Goal: Task Accomplishment & Management: Use online tool/utility

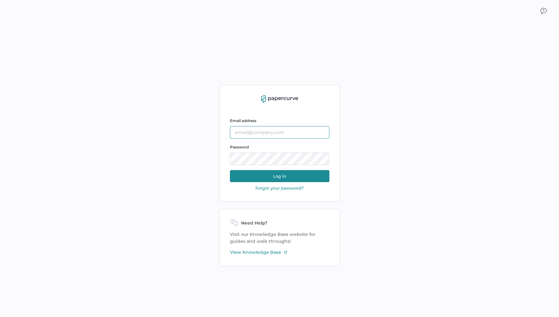
click at [287, 131] on input "text" at bounding box center [279, 132] width 99 height 13
type input "antonio.salumbides@papercurve.com"
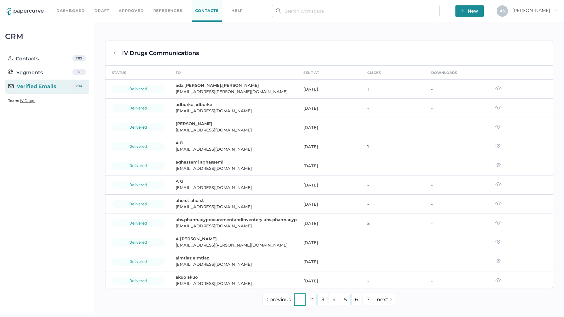
click at [115, 54] on img at bounding box center [116, 53] width 6 height 6
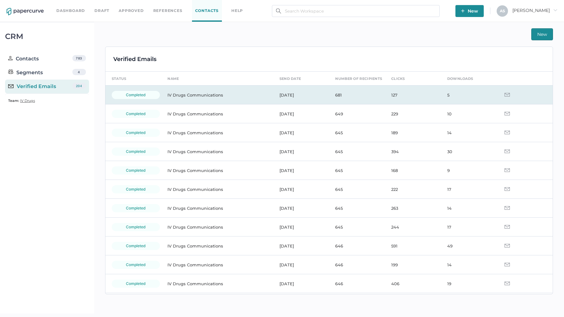
click at [214, 94] on td "IV Drugs Communications" at bounding box center [217, 95] width 112 height 19
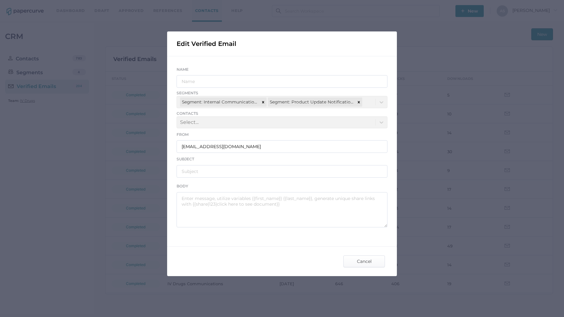
type input "IV Drugs Communications"
type input "[PERSON_NAME] Announcement - [DATE]"
type textarea "Good afternoon, Please see the links below for an important update from Freseni…"
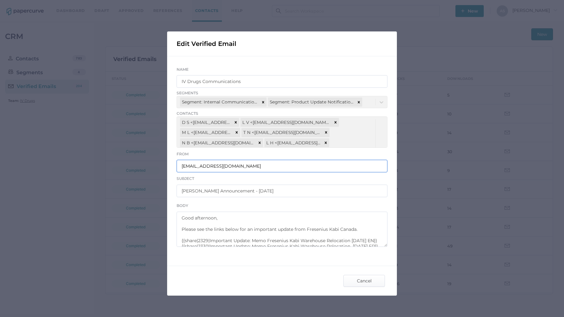
click at [218, 165] on input "[EMAIL_ADDRESS][DOMAIN_NAME]" at bounding box center [281, 166] width 211 height 13
